Goal: Task Accomplishment & Management: Manage account settings

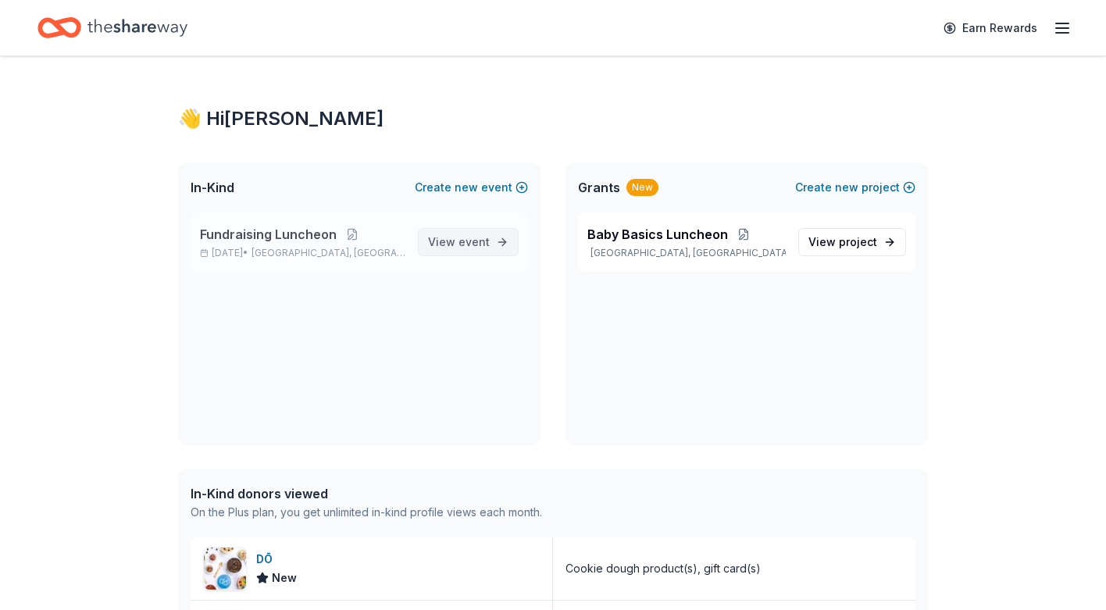
click at [468, 244] on span "event" at bounding box center [473, 241] width 31 height 13
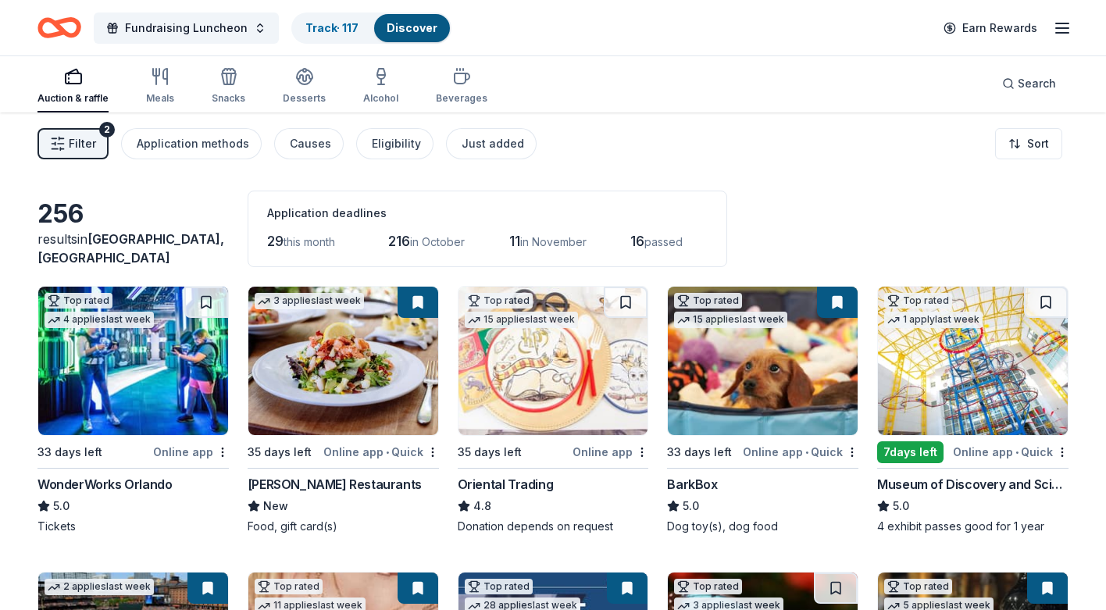
scroll to position [5, 0]
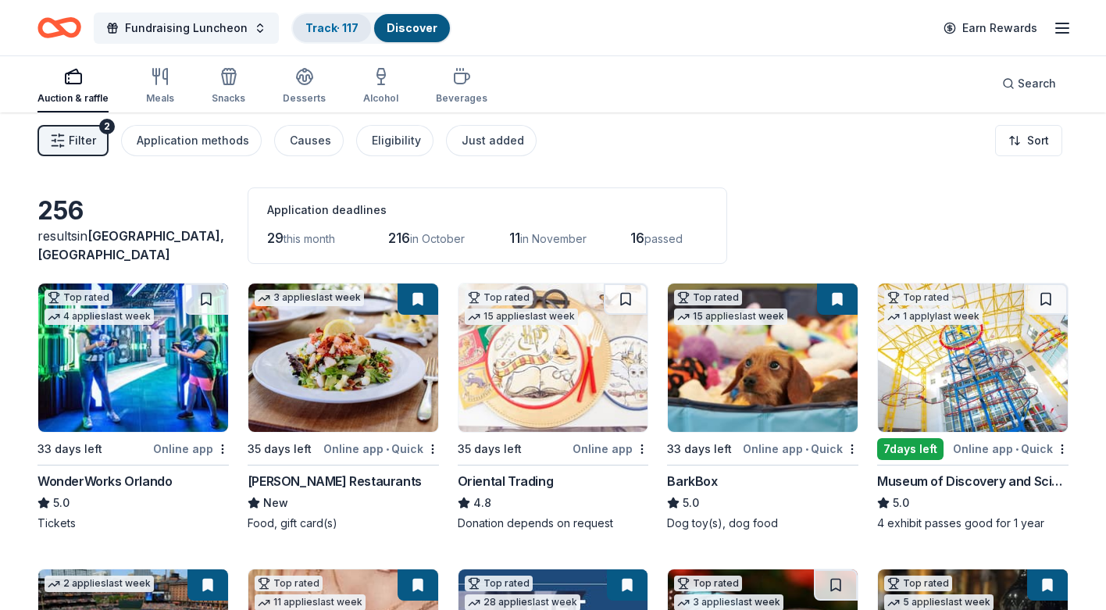
click at [319, 28] on link "Track · 117" at bounding box center [331, 27] width 53 height 13
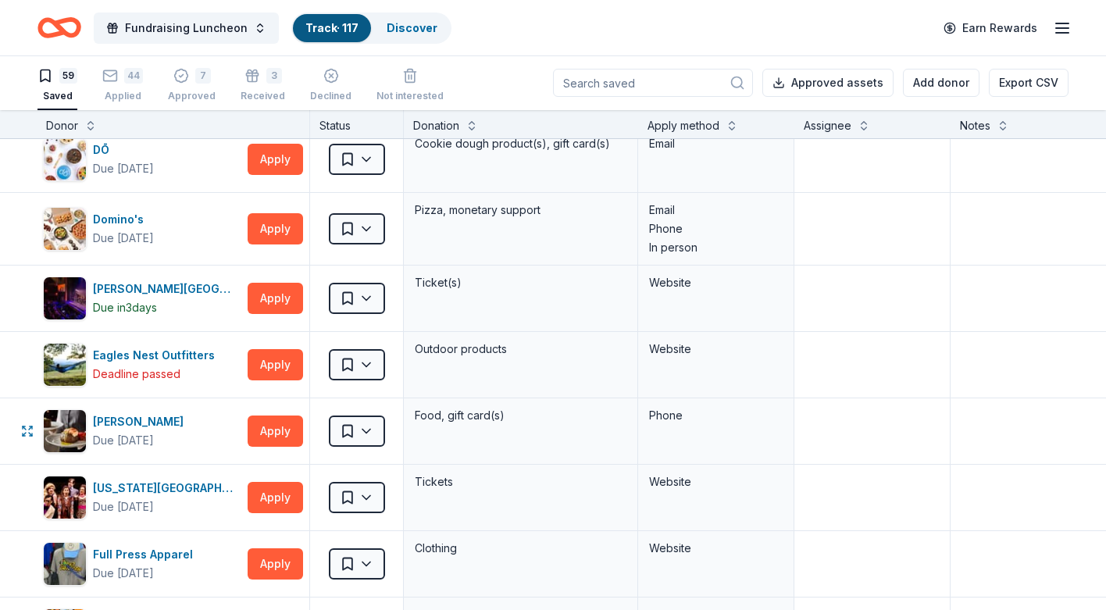
scroll to position [815, 2]
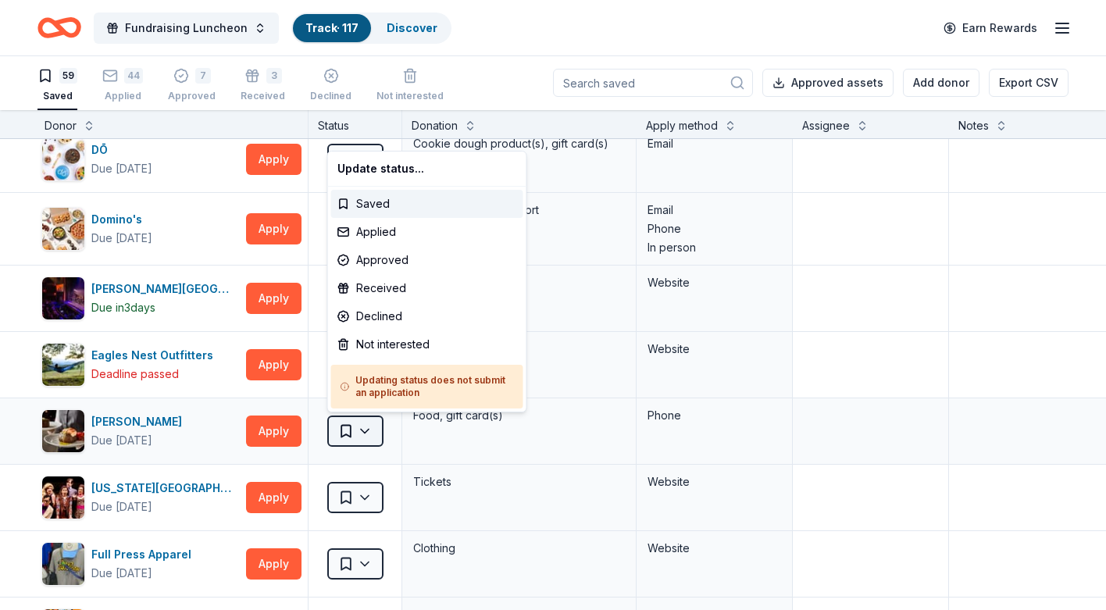
click at [367, 429] on html "Fundraising Luncheon Track · 117 Discover Earn Rewards 59 Saved 44 Applied 7 Ap…" at bounding box center [553, 304] width 1106 height 610
click at [381, 286] on div "Received" at bounding box center [427, 288] width 192 height 28
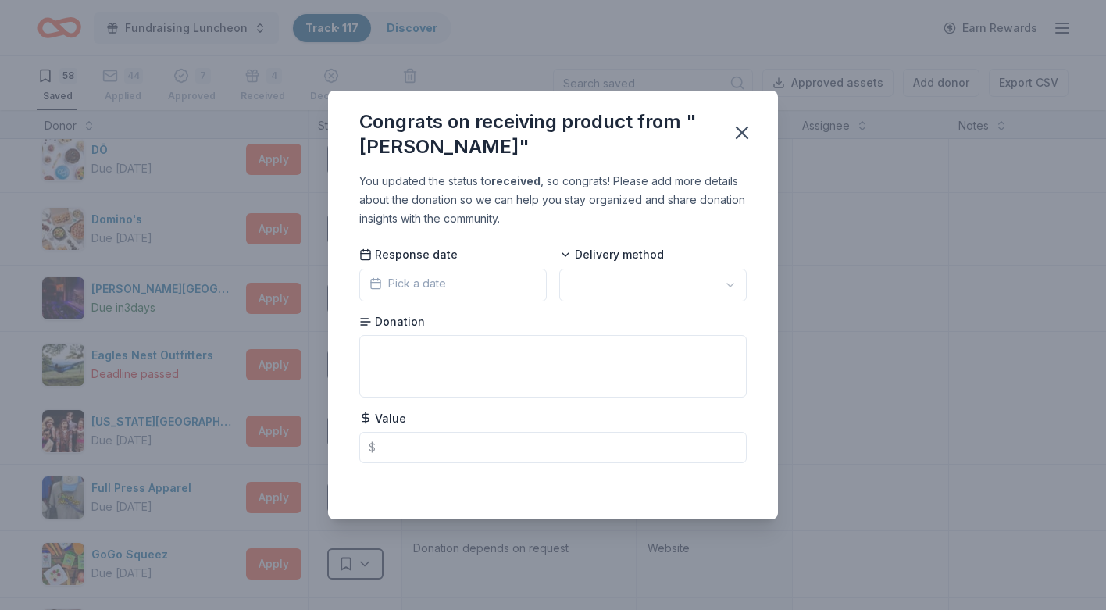
click at [378, 283] on icon "button" at bounding box center [375, 283] width 9 height 0
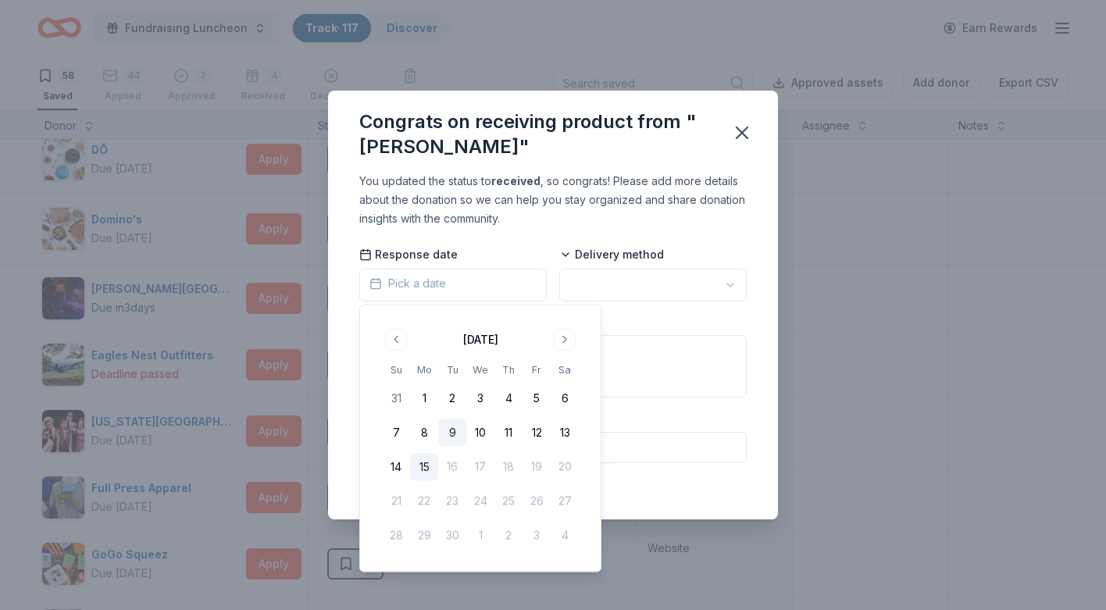
click at [452, 433] on button "9" at bounding box center [452, 433] width 28 height 28
click at [614, 283] on html "Fundraising Luncheon Track · 117 Discover Earn Rewards 58 Saved 44 Applied 7 Ap…" at bounding box center [553, 305] width 1106 height 610
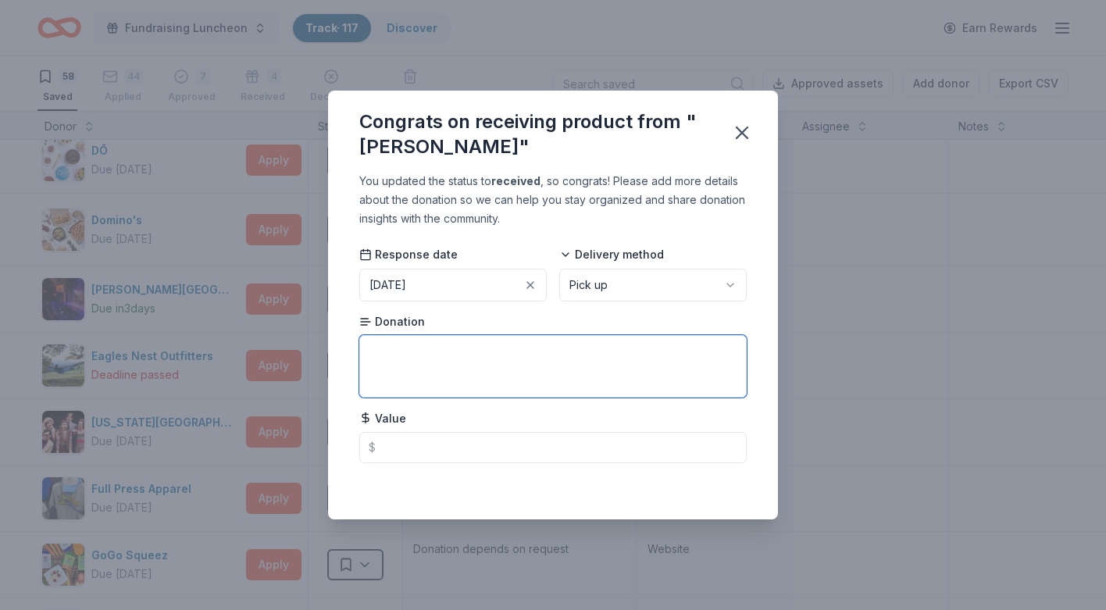
click at [387, 349] on textarea at bounding box center [552, 366] width 387 height 62
type textarea "2 $50 gift cards"
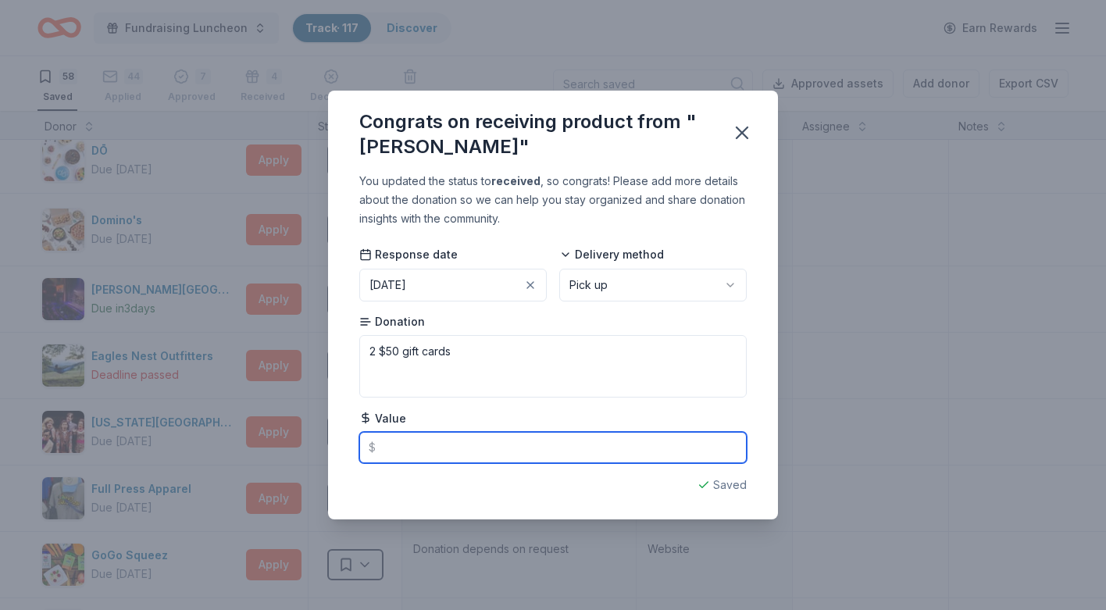
click at [387, 447] on input "text" at bounding box center [552, 447] width 387 height 31
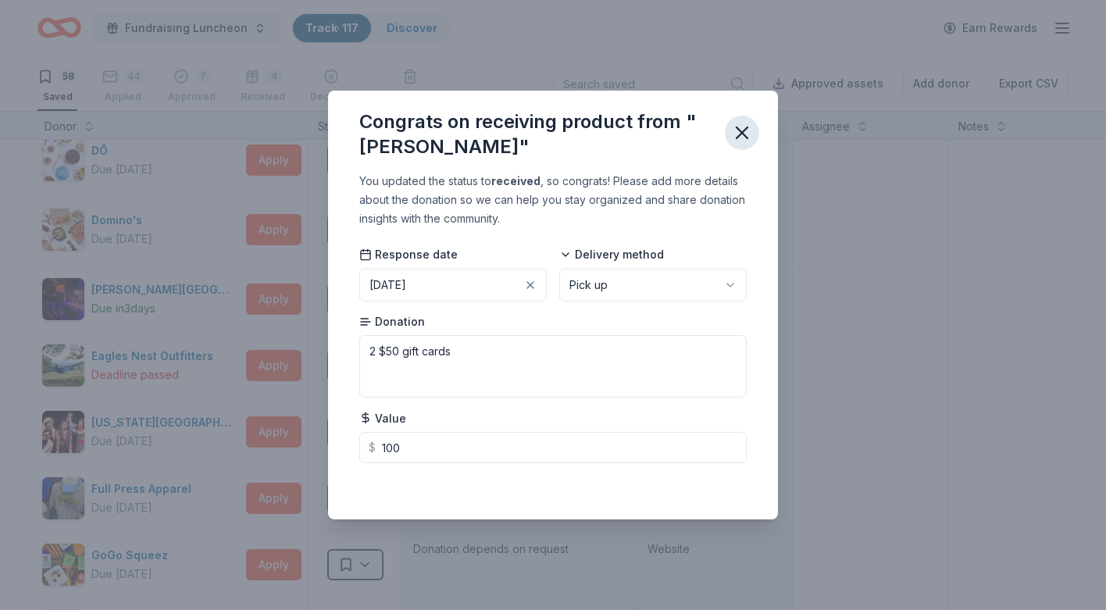
type input "100.00"
click at [742, 134] on icon "button" at bounding box center [741, 132] width 11 height 11
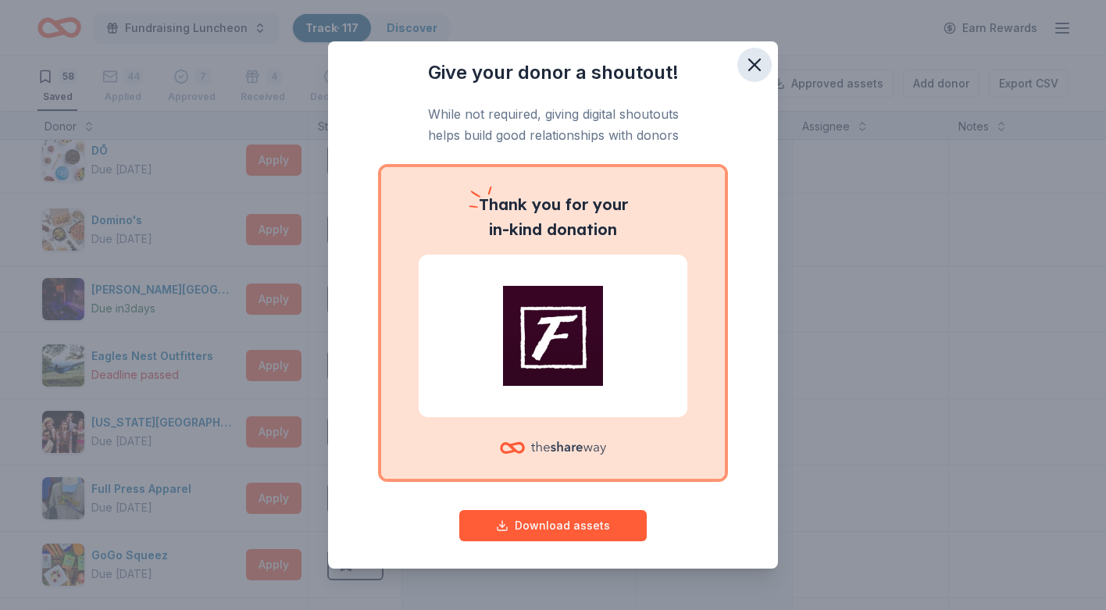
click at [750, 66] on icon "button" at bounding box center [754, 65] width 22 height 22
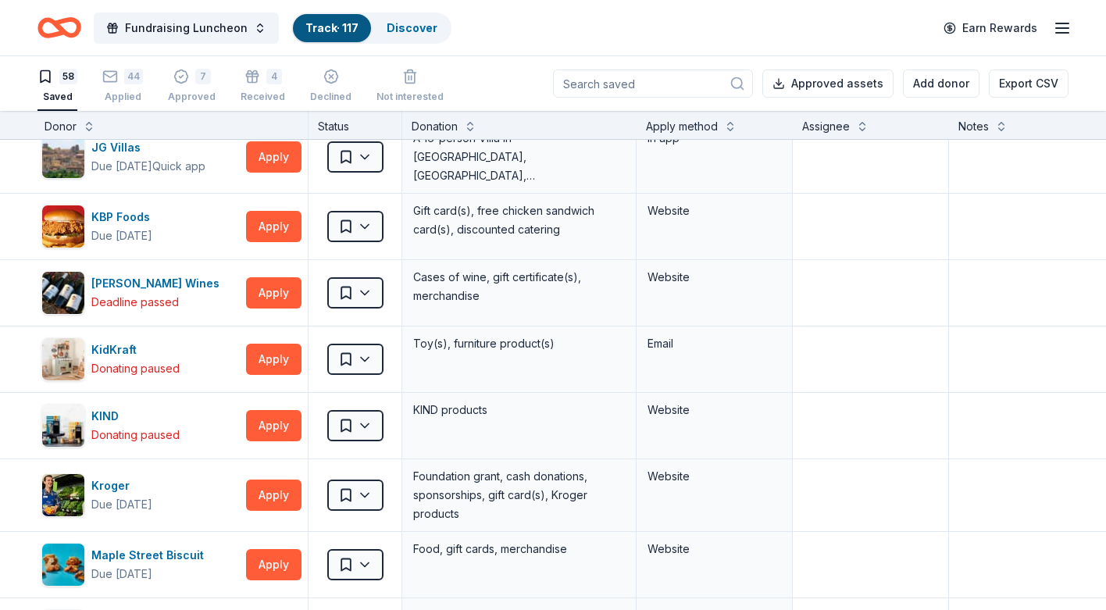
scroll to position [1525, 2]
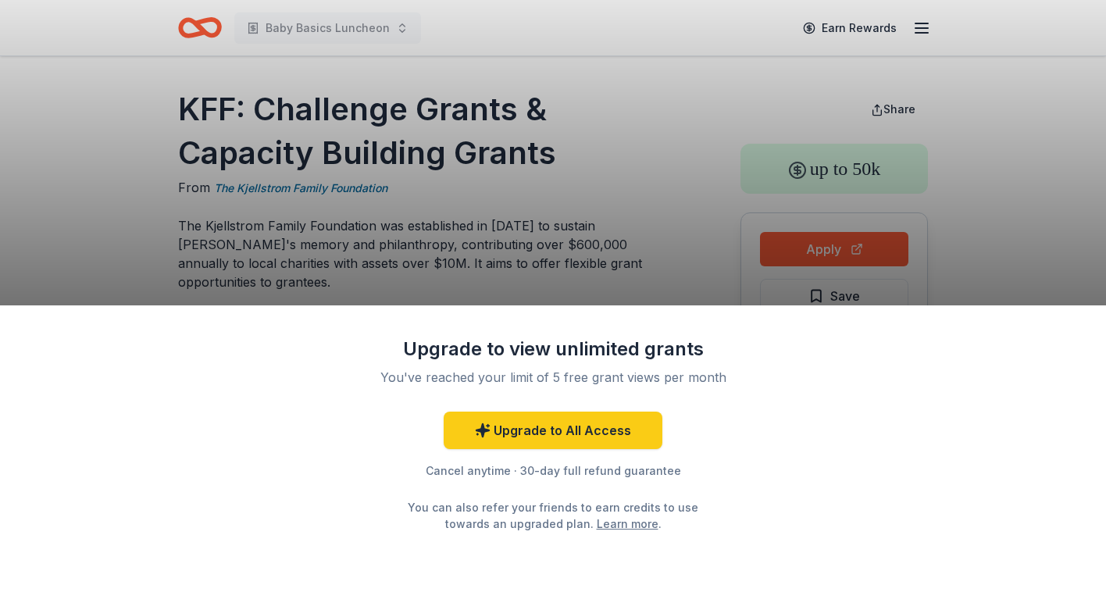
click at [625, 275] on div "Upgrade to view unlimited grants You've reached your limit of 5 free grant view…" at bounding box center [553, 305] width 1106 height 610
click at [223, 187] on div "Upgrade to view unlimited grants You've reached your limit of 5 free grant view…" at bounding box center [553, 305] width 1106 height 610
click at [570, 185] on div "Upgrade to view unlimited grants You've reached your limit of 5 free grant view…" at bounding box center [553, 305] width 1106 height 610
